Goal: Check status: Check status

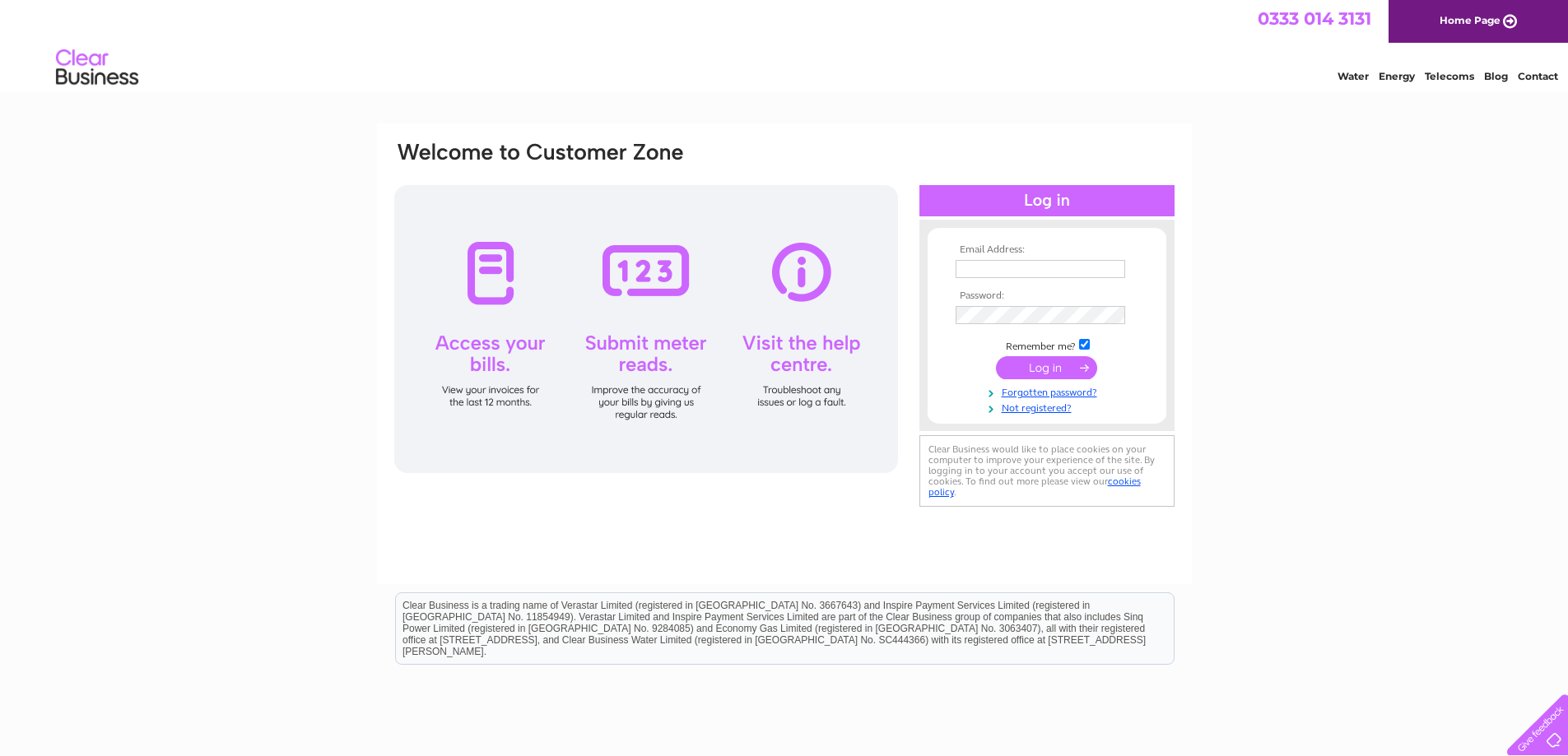
type input "Purchaseledger@autisminitiatives.org"
click at [1039, 372] on input "submit" at bounding box center [1046, 368] width 101 height 23
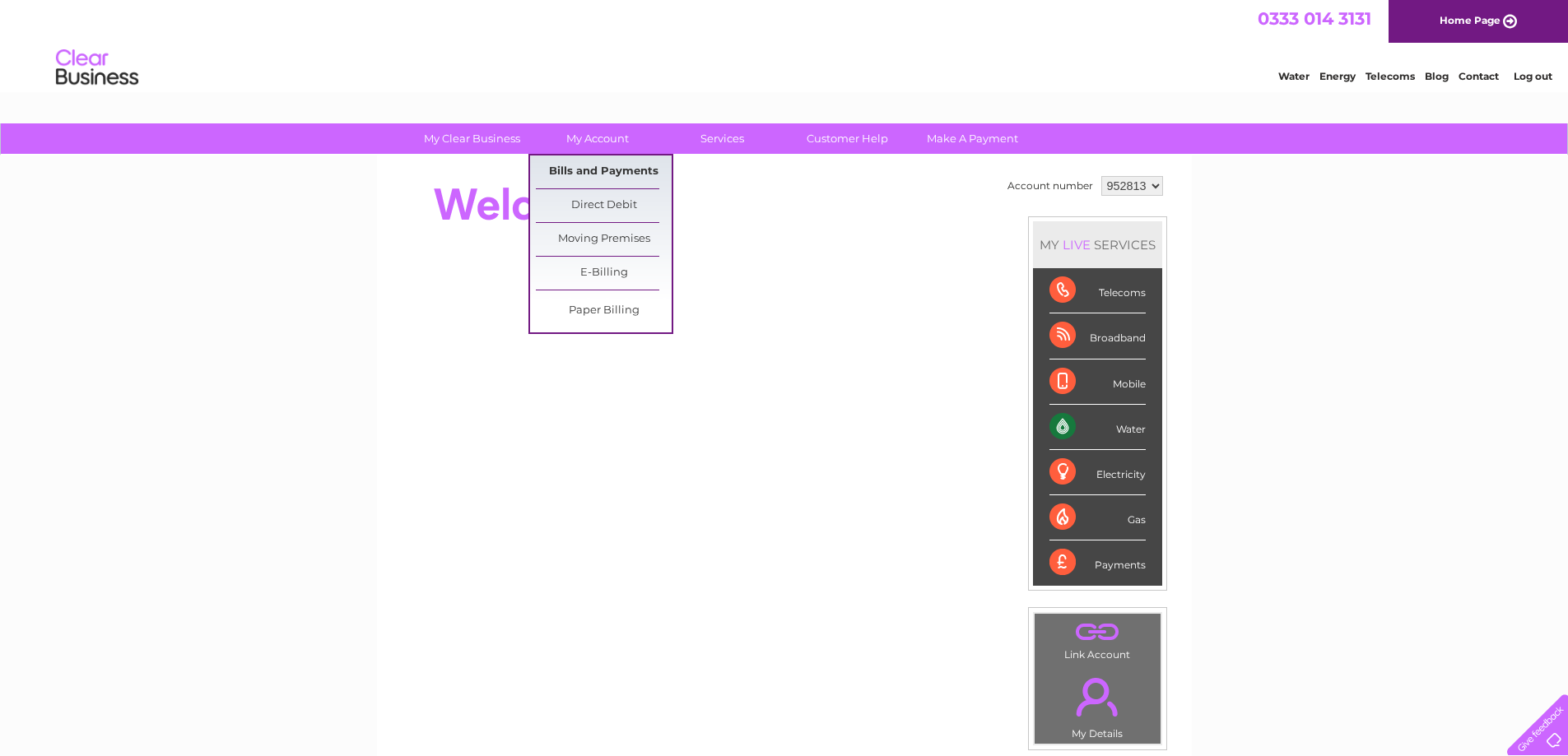
click at [595, 175] on link "Bills and Payments" at bounding box center [603, 172] width 136 height 33
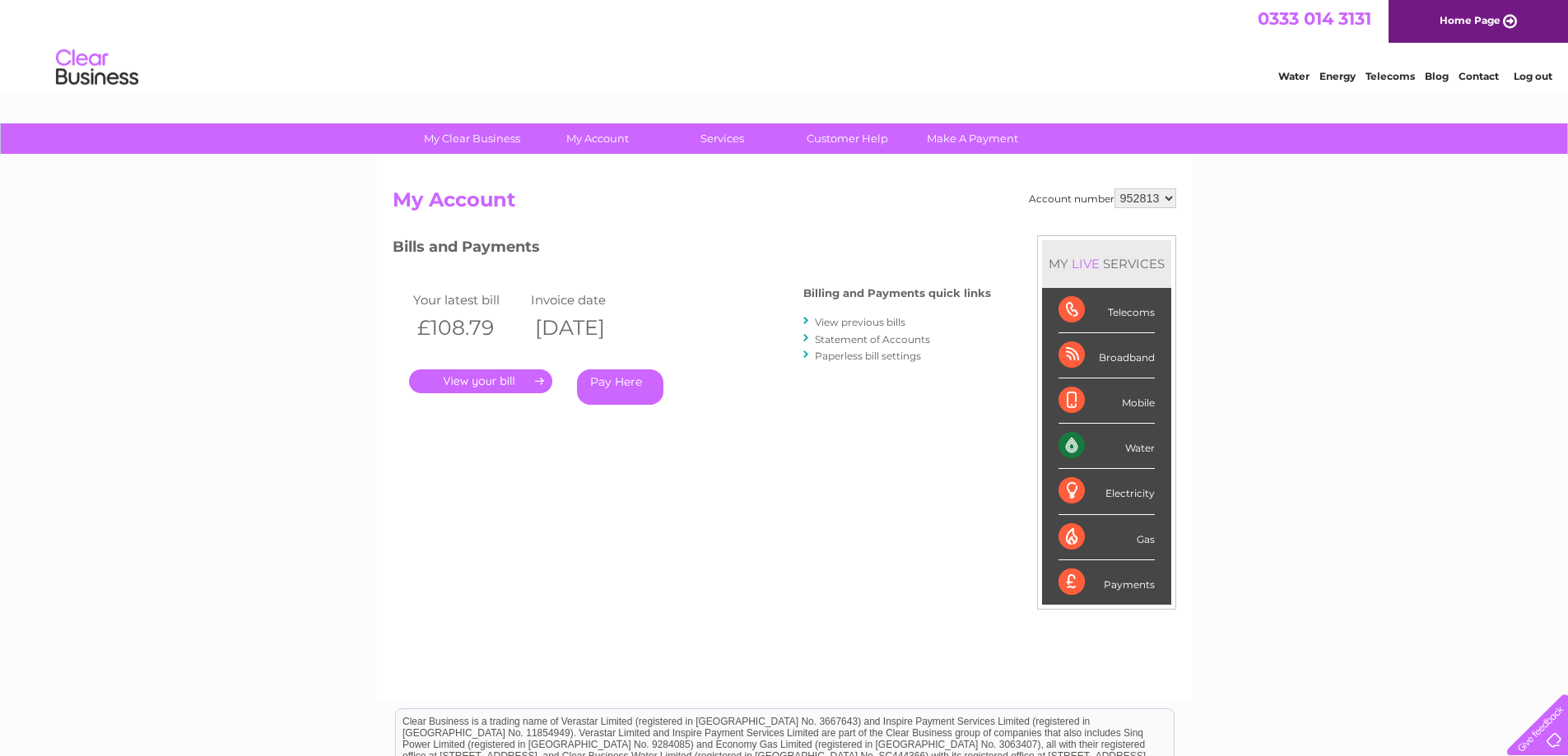
click at [514, 385] on link "." at bounding box center [480, 381] width 144 height 24
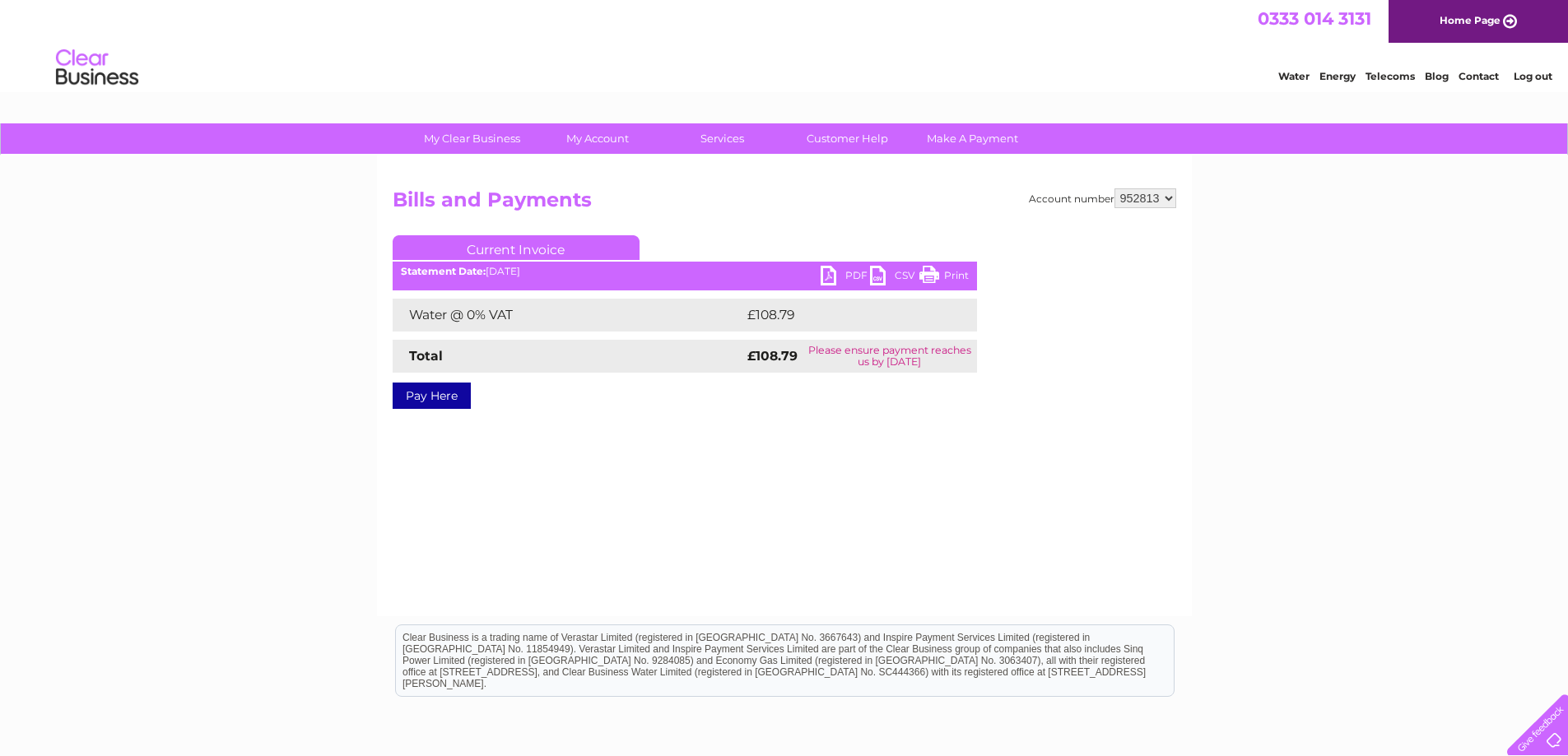
click at [822, 281] on link "PDF" at bounding box center [845, 278] width 49 height 24
